Goal: Information Seeking & Learning: Check status

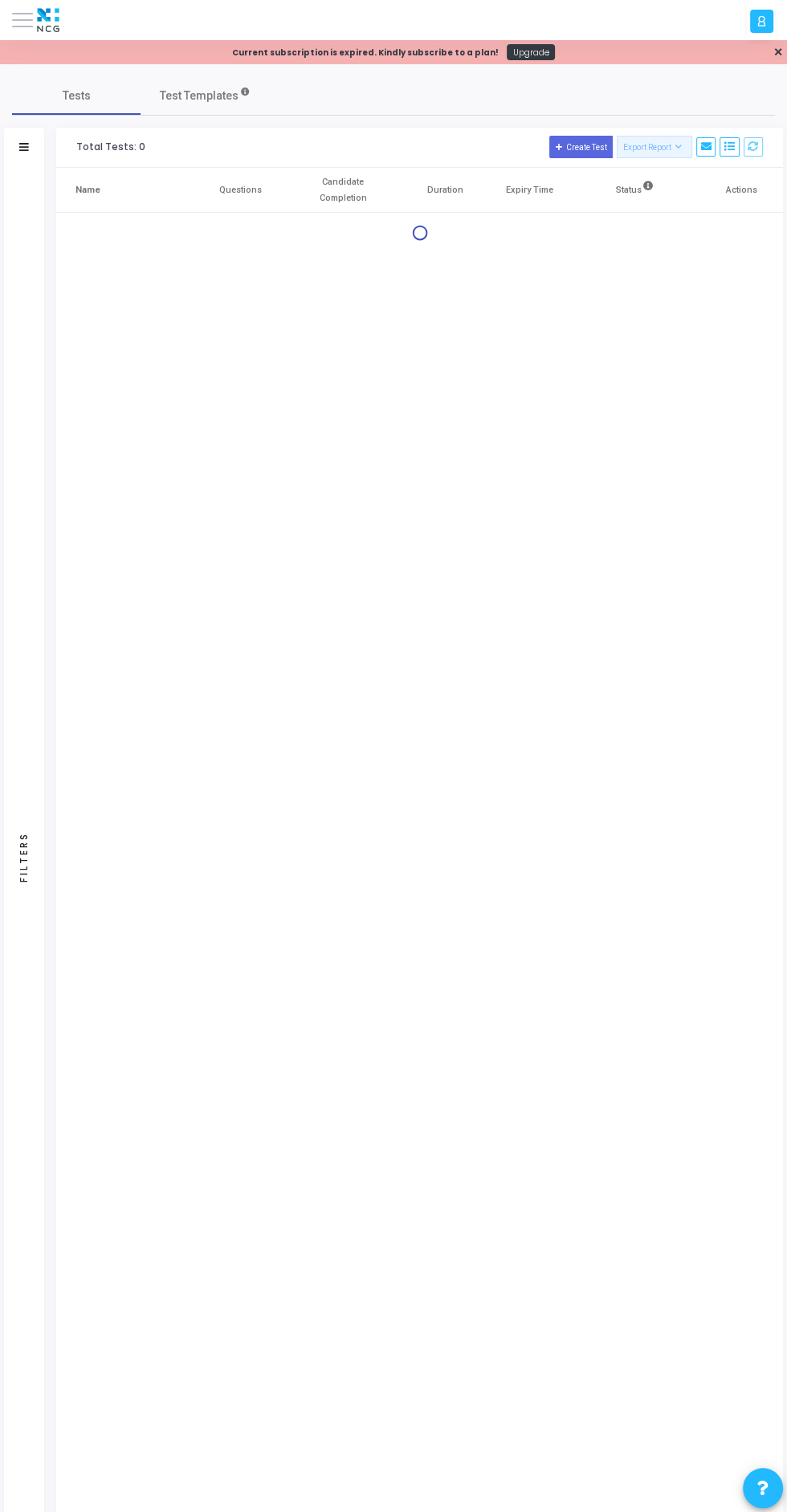
click at [26, 151] on icon at bounding box center [23, 146] width 10 height 8
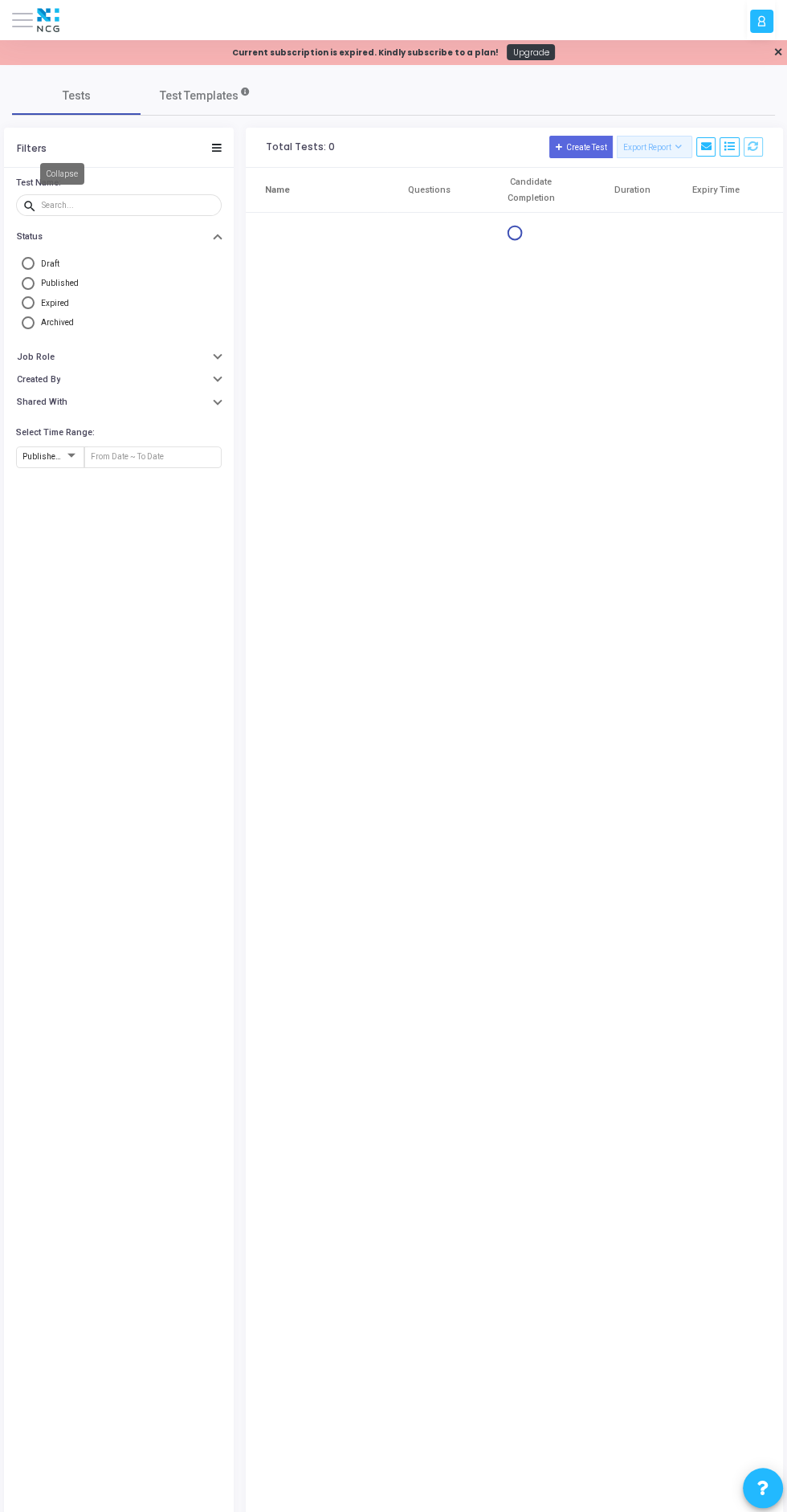
click at [38, 29] on img at bounding box center [48, 20] width 30 height 32
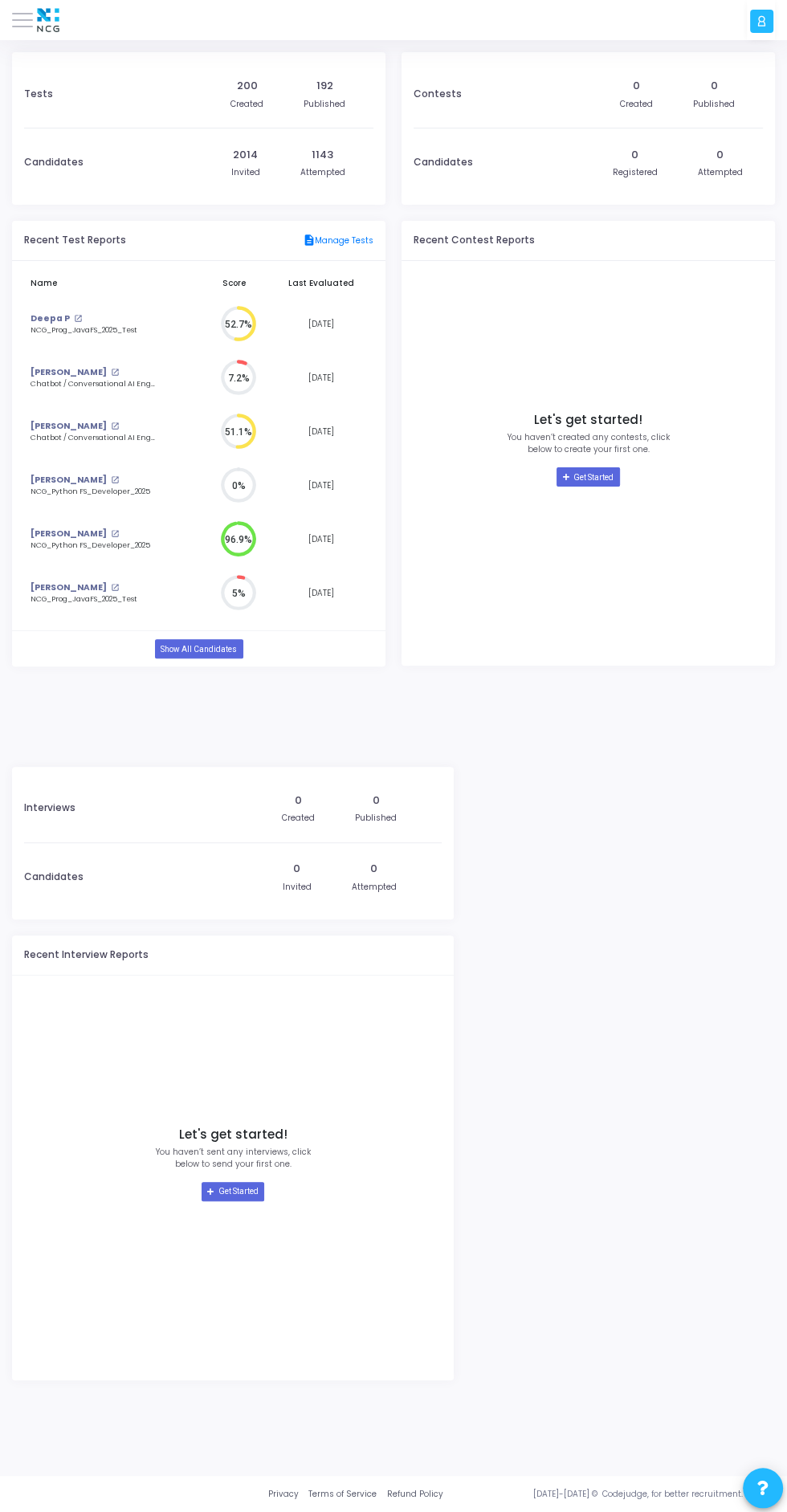
click at [38, 10] on img at bounding box center [48, 20] width 30 height 32
click at [22, 19] on span at bounding box center [23, 20] width 21 height 2
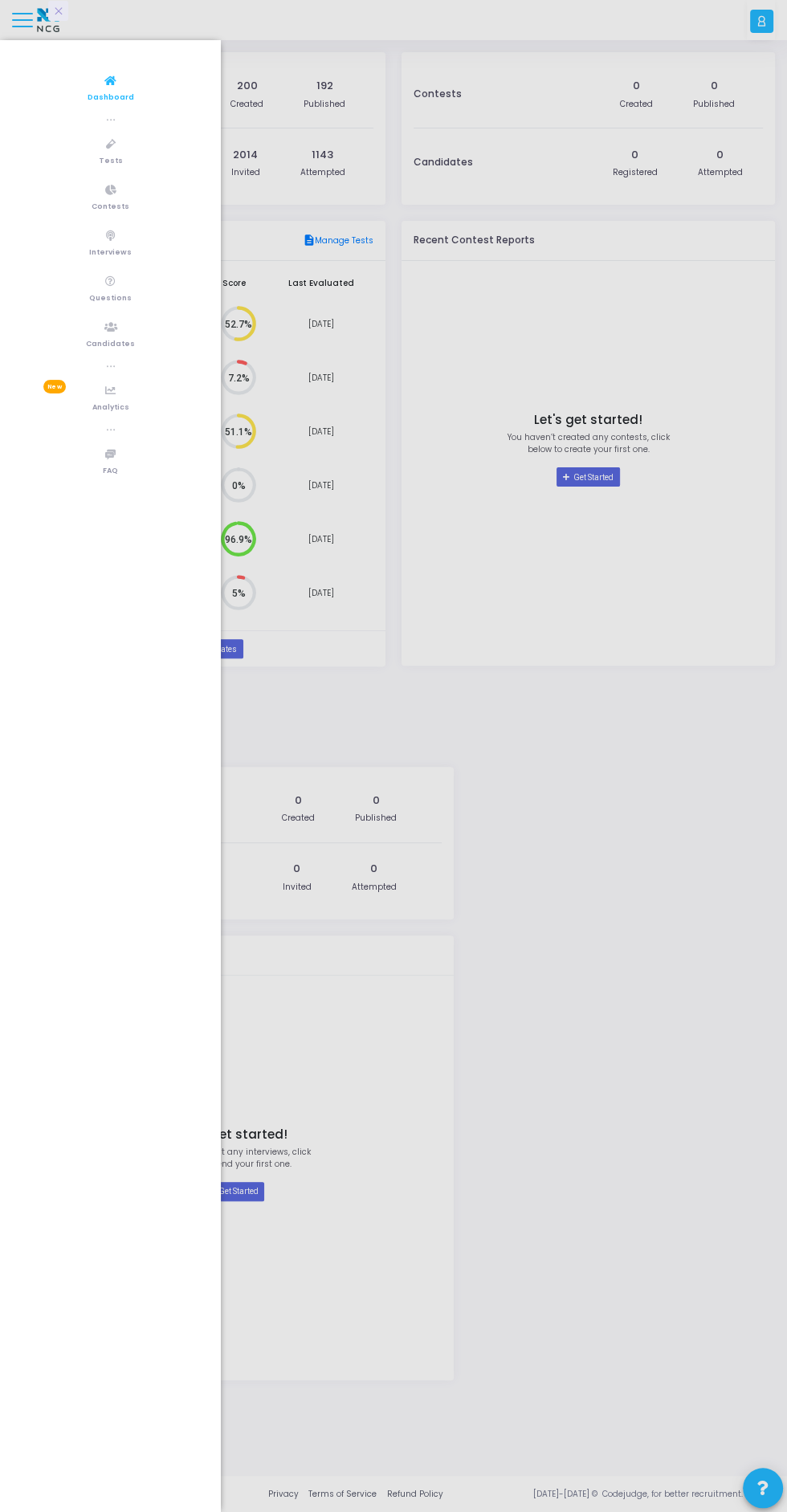
click at [104, 319] on icon at bounding box center [110, 328] width 13 height 20
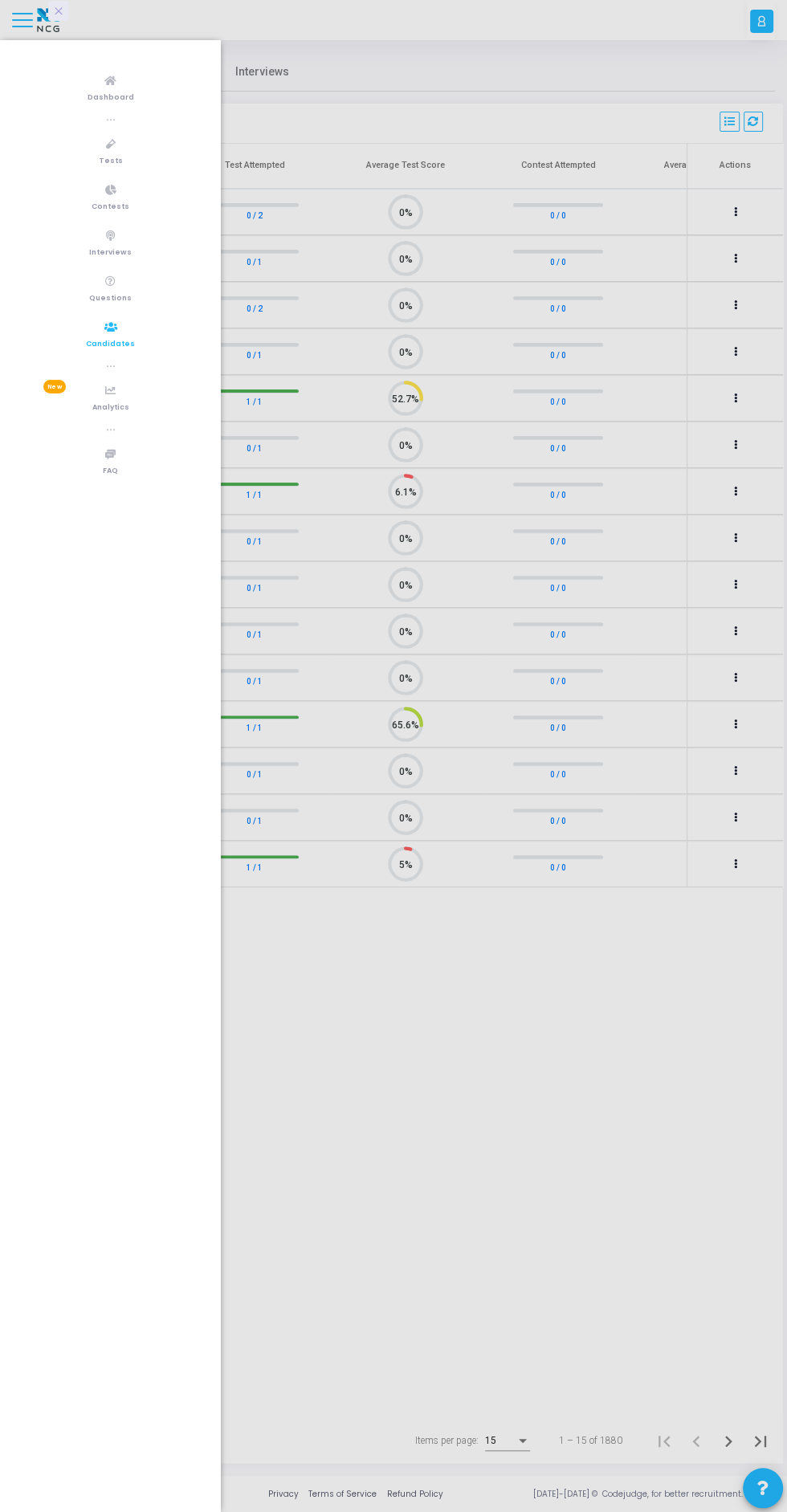
scroll to position [34, 41]
click at [497, 1028] on div at bounding box center [393, 756] width 787 height 1512
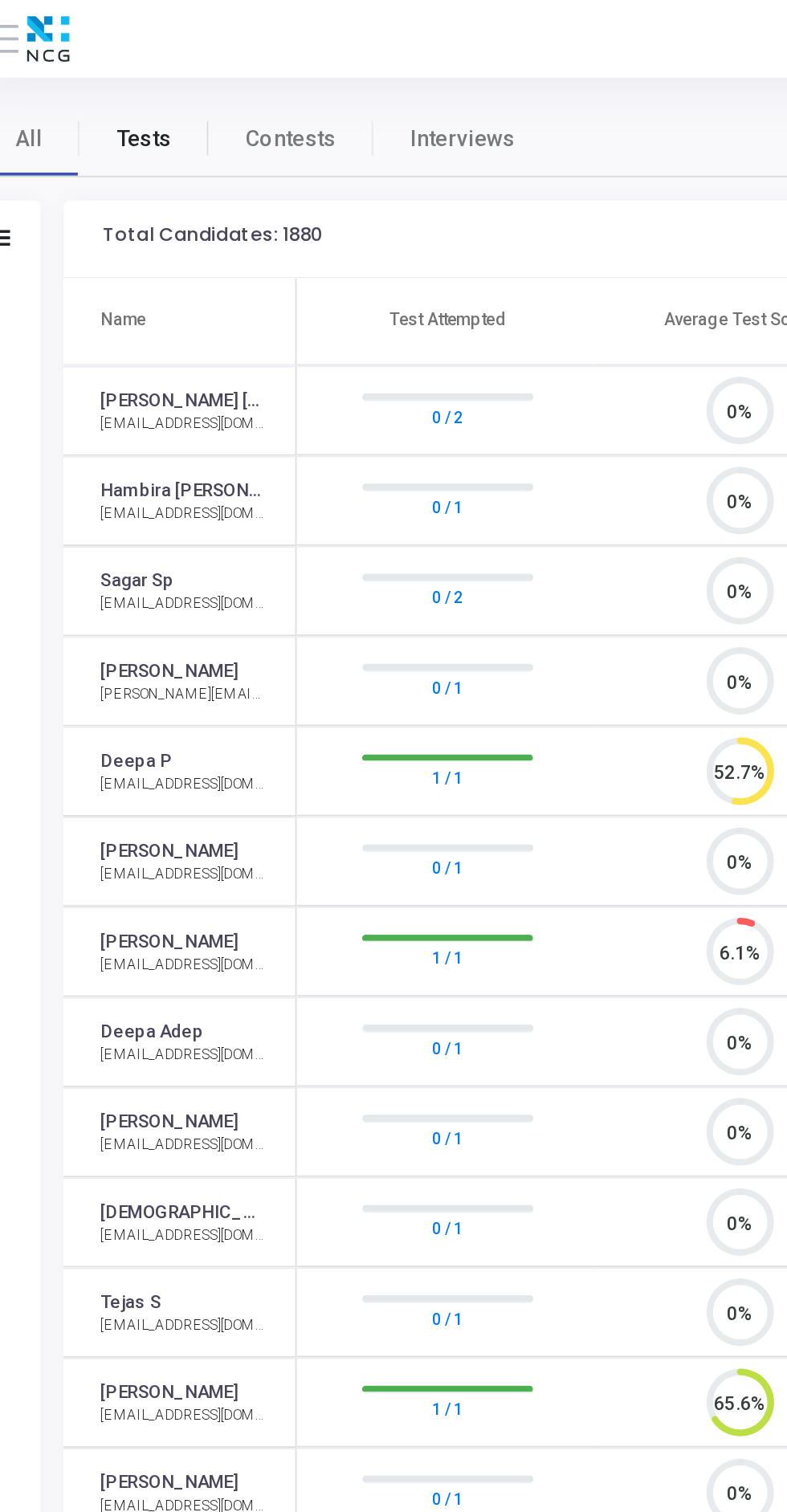
click at [108, 67] on span "Tests" at bounding box center [97, 71] width 28 height 17
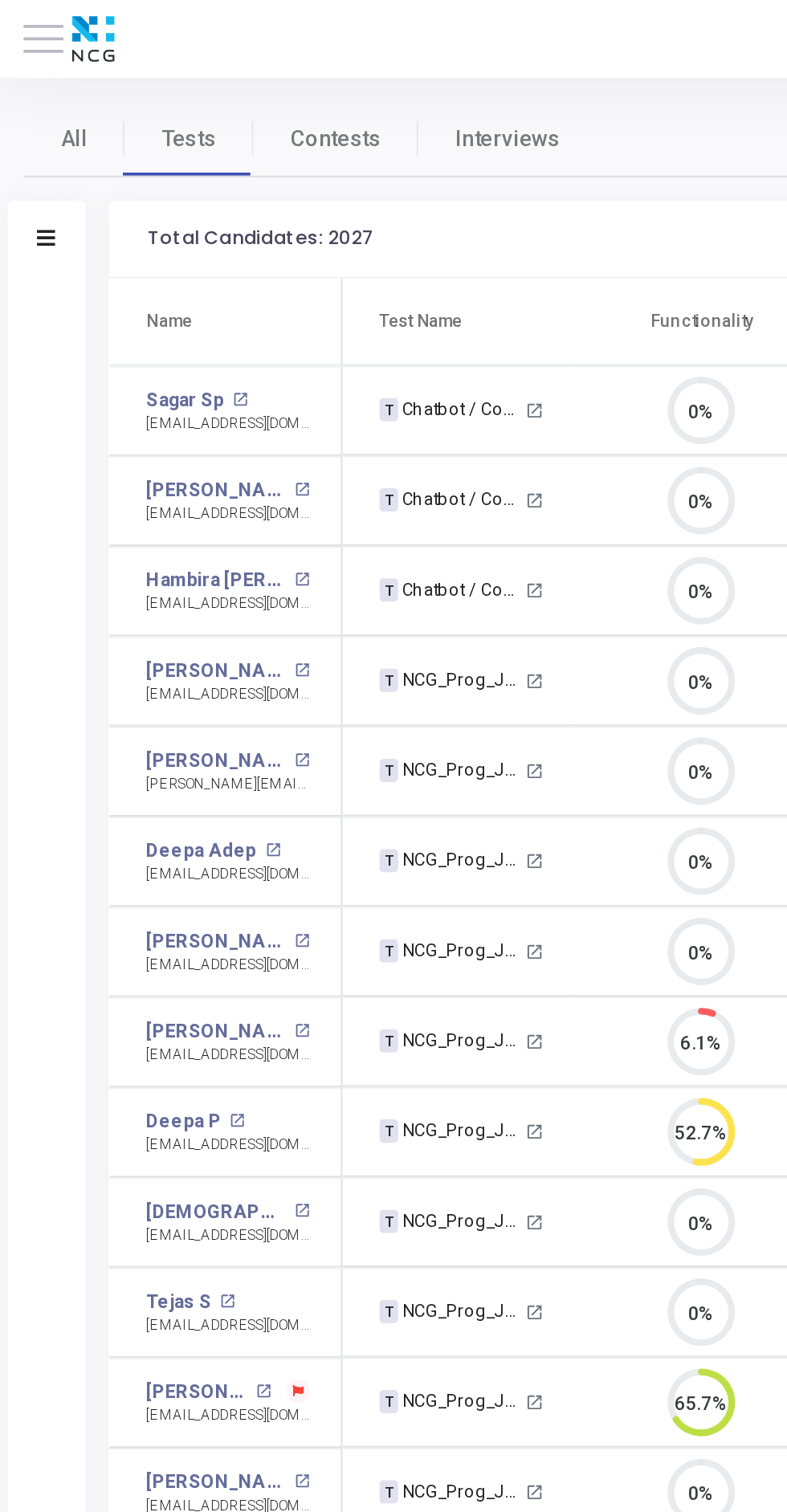
click at [24, 120] on icon at bounding box center [23, 123] width 10 height 8
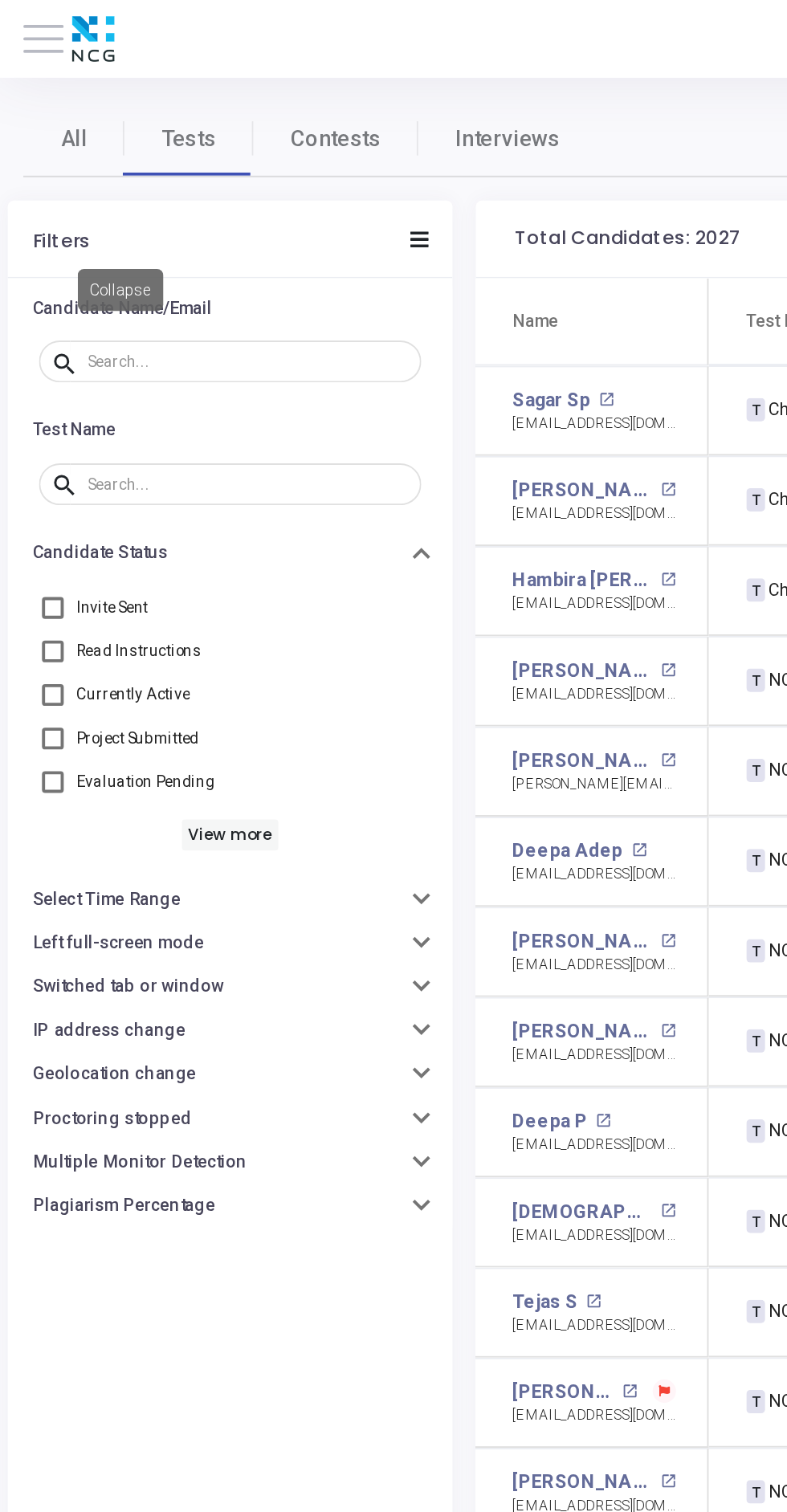
click at [75, 186] on input "text" at bounding box center [129, 187] width 166 height 9
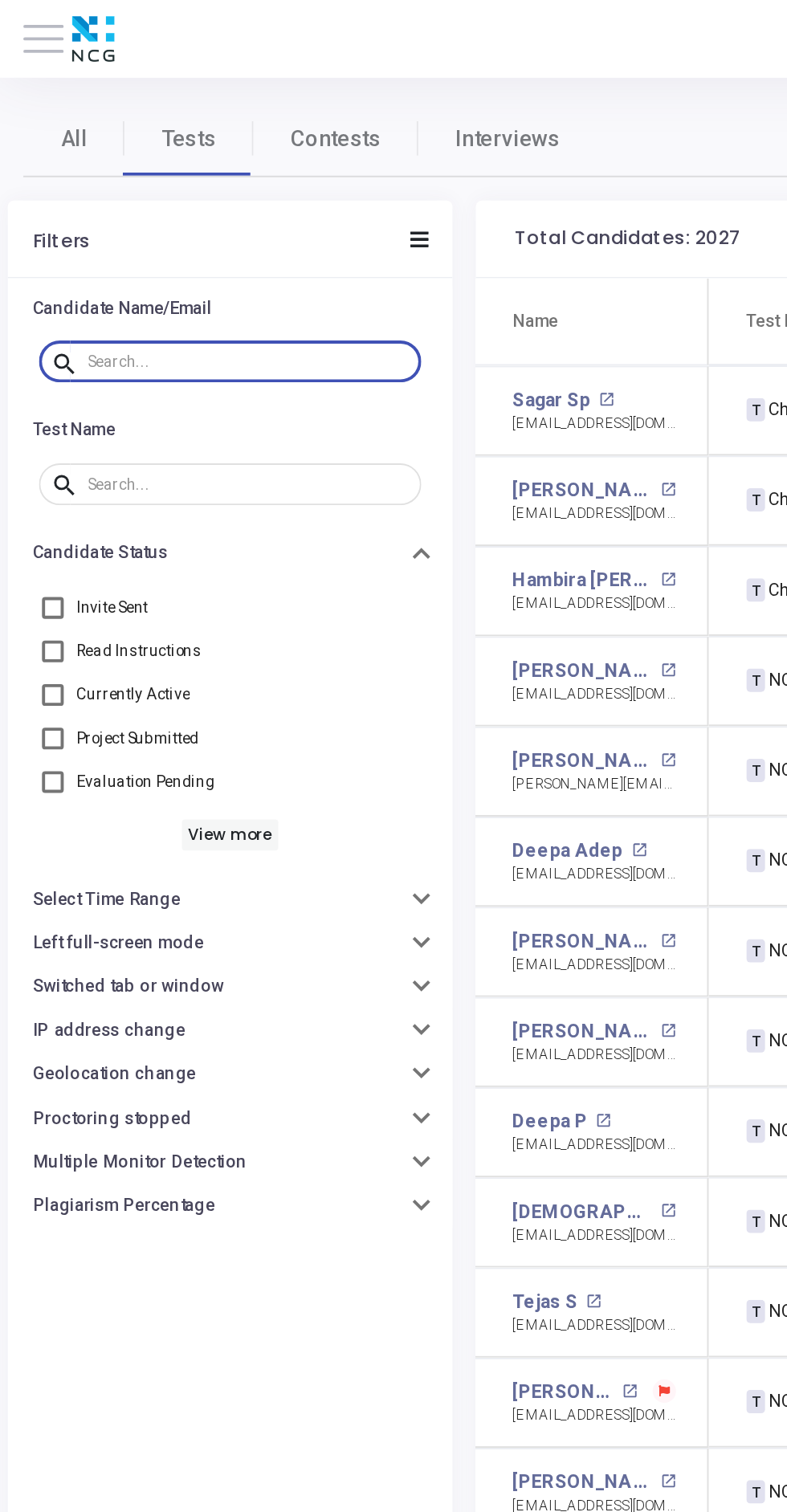
paste input "[EMAIL_ADDRESS][DOMAIN_NAME]"
type input "[EMAIL_ADDRESS][DOMAIN_NAME]"
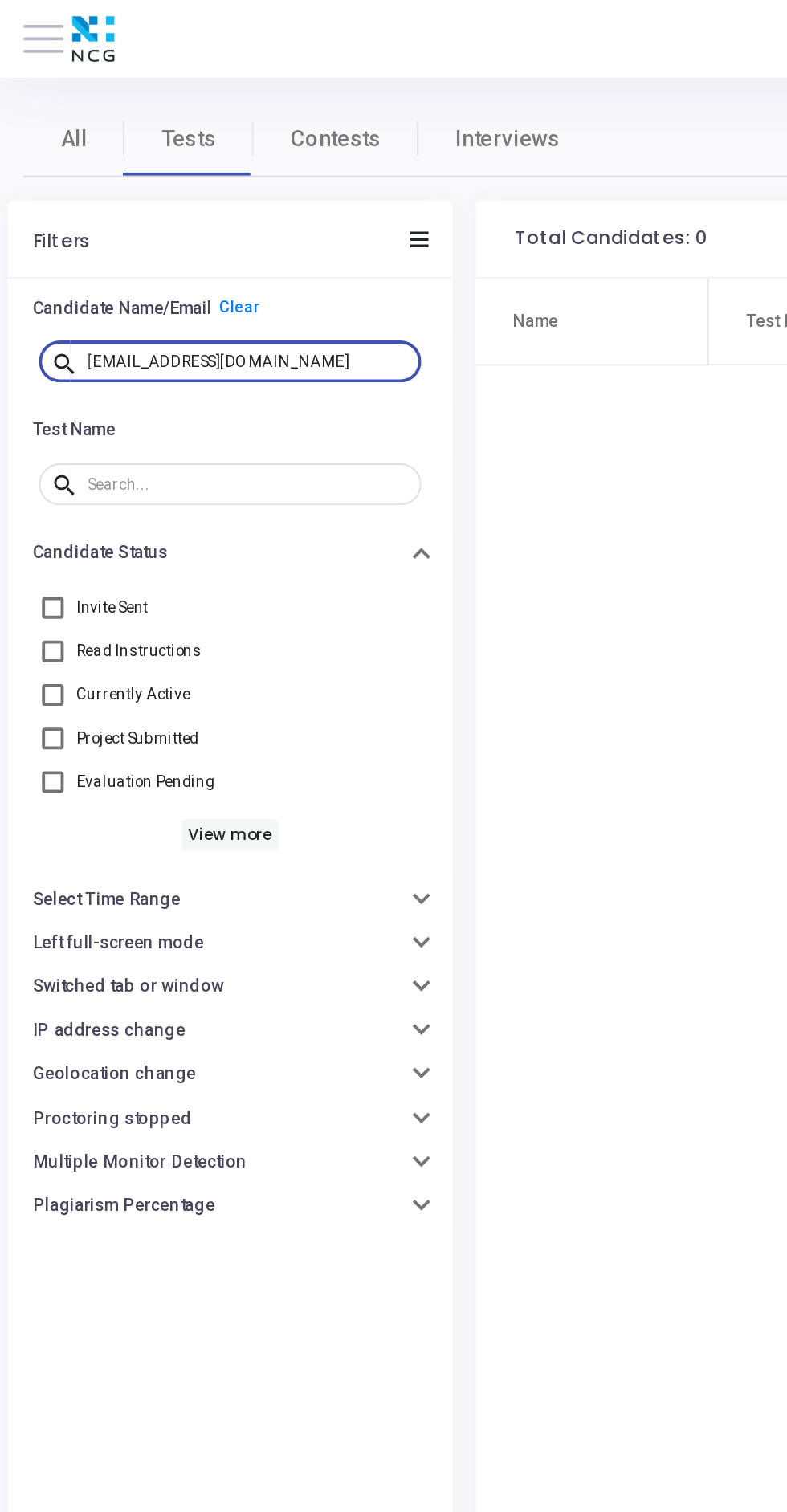
click at [215, 121] on icon at bounding box center [217, 124] width 10 height 8
